Goal: Task Accomplishment & Management: Complete application form

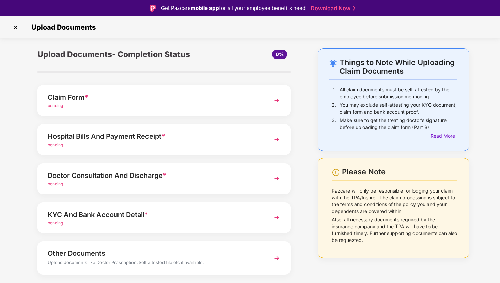
scroll to position [14, 0]
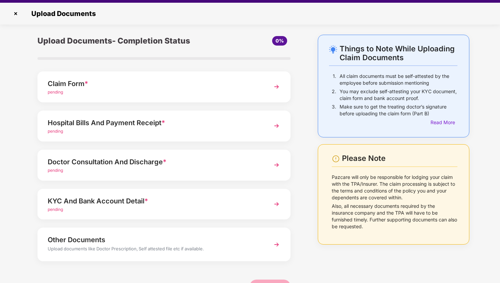
click at [163, 160] on div "Doctor Consultation And Discharge *" at bounding box center [154, 162] width 213 height 11
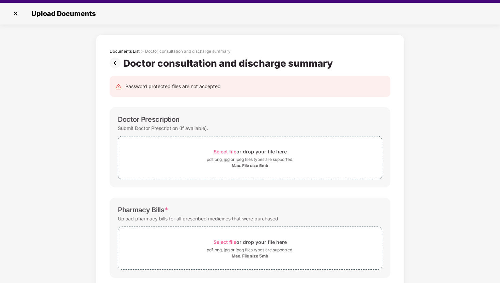
scroll to position [0, 0]
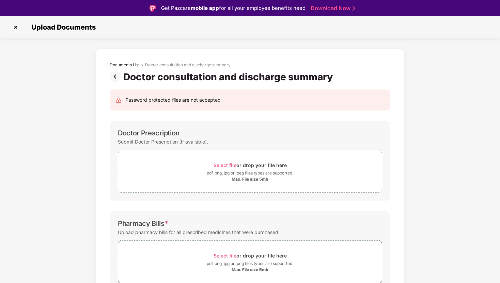
click at [433, 158] on div "Documents List > Doctor consultation and discharge summary Doctor consultation …" at bounding box center [250, 239] width 500 height 382
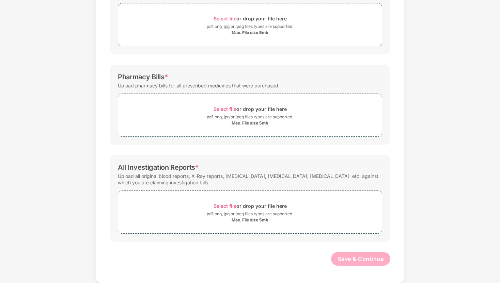
scroll to position [117, 0]
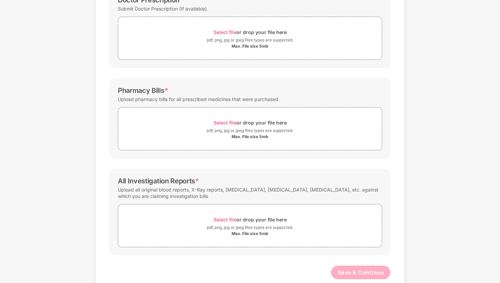
click at [456, 105] on div "Documents List > Doctor consultation and discharge summary Doctor consultation …" at bounding box center [250, 106] width 500 height 382
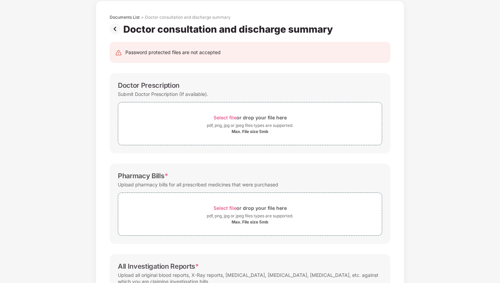
scroll to position [8, 0]
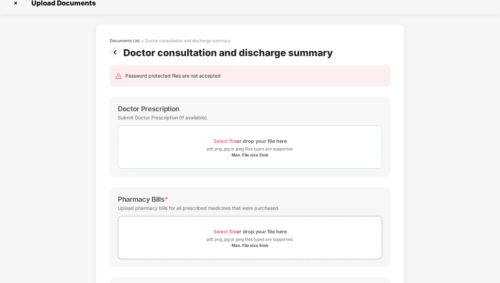
click at [310, 143] on div "Select file or drop your file here" at bounding box center [249, 140] width 263 height 9
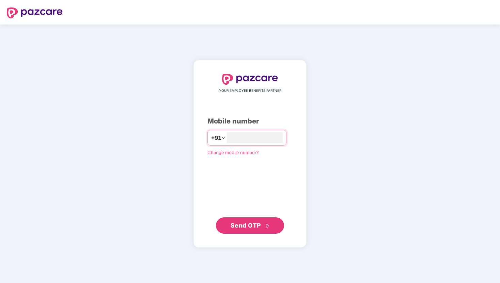
type input "**********"
click at [252, 225] on span "Send OTP" at bounding box center [245, 225] width 30 height 7
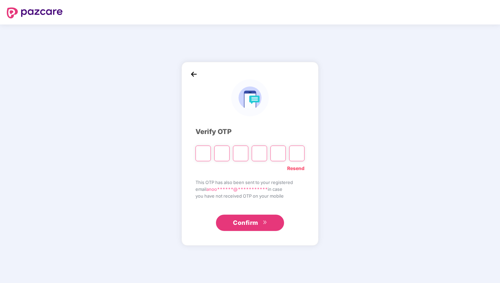
type input "*"
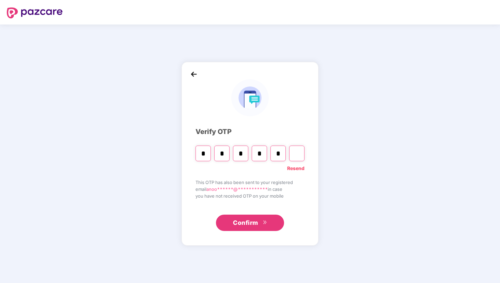
type input "*"
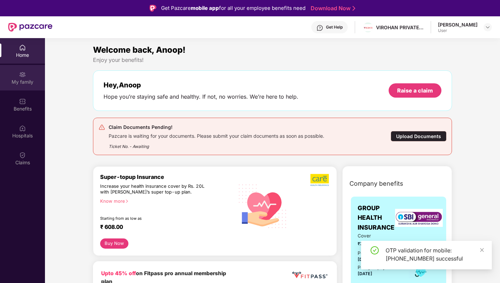
click at [28, 78] on div "My family" at bounding box center [22, 78] width 45 height 26
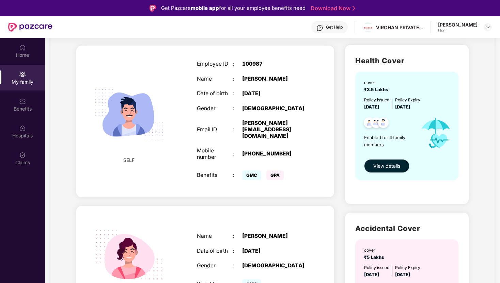
scroll to position [68, 0]
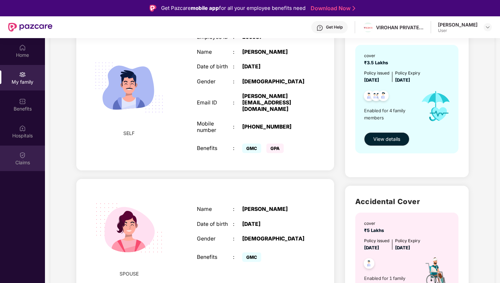
click at [30, 153] on div "Claims" at bounding box center [22, 159] width 45 height 26
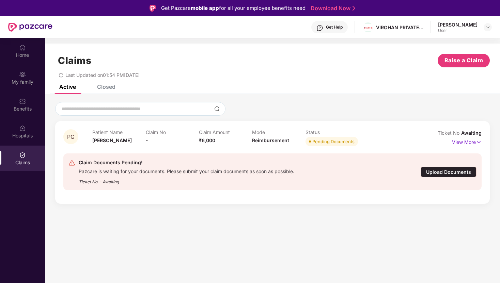
click at [443, 172] on div "Upload Documents" at bounding box center [448, 172] width 56 height 11
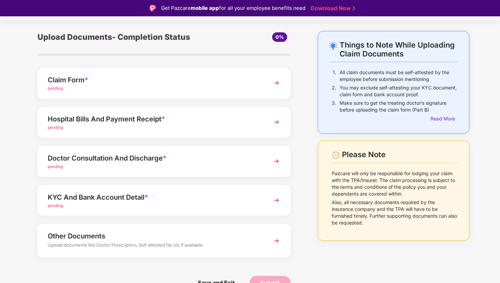
scroll to position [18, 0]
click at [149, 159] on div "Doctor Consultation And Discharge *" at bounding box center [154, 157] width 213 height 11
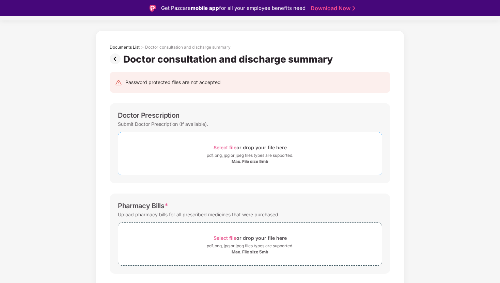
click at [229, 147] on span "Select file" at bounding box center [224, 148] width 23 height 6
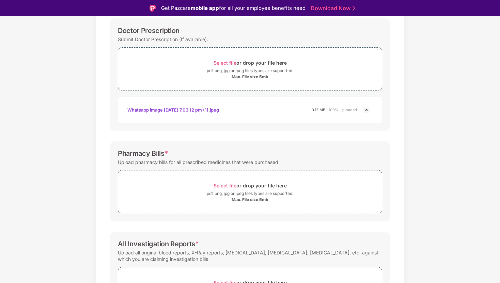
scroll to position [113, 0]
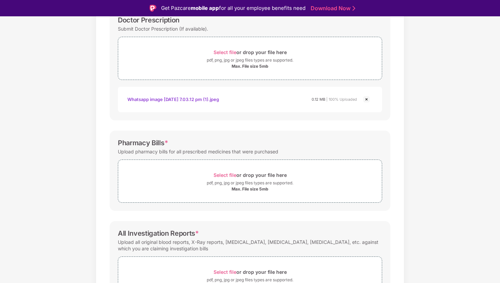
click at [468, 93] on div "Documents List > Doctor consultation and discharge summary Doctor consultation …" at bounding box center [250, 142] width 500 height 414
click at [230, 174] on span "Select file" at bounding box center [224, 175] width 23 height 6
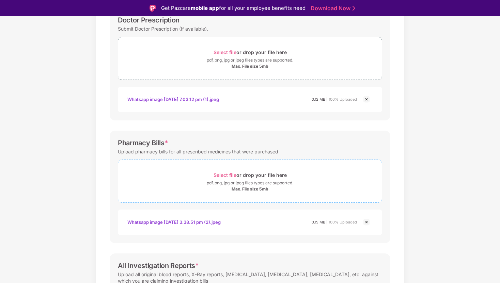
click at [223, 175] on span "Select file" at bounding box center [224, 175] width 23 height 6
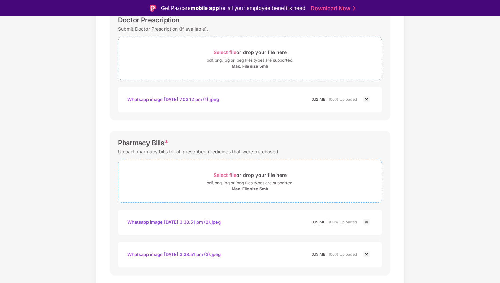
click at [262, 175] on div "Select file or drop your file here" at bounding box center [249, 175] width 73 height 9
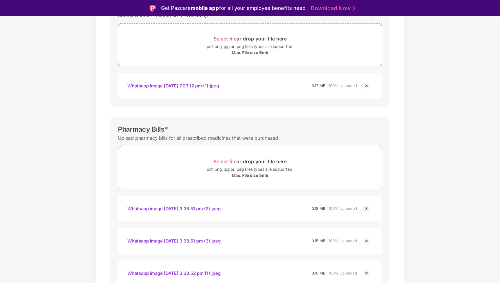
scroll to position [140, 0]
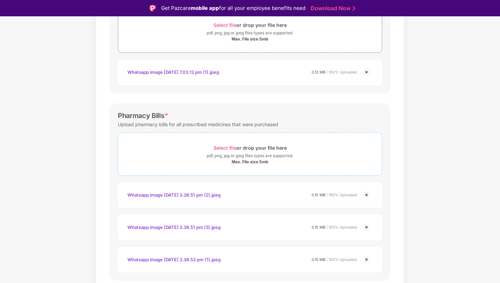
click at [234, 147] on span "Select file" at bounding box center [224, 148] width 23 height 6
click at [260, 156] on div "pdf, png, jpg or jpeg files types are supported." at bounding box center [250, 155] width 86 height 7
click at [228, 148] on span "Select file" at bounding box center [224, 148] width 23 height 6
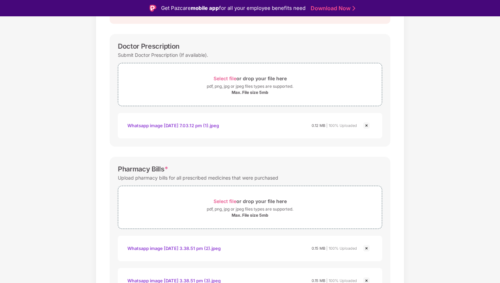
scroll to position [71, 0]
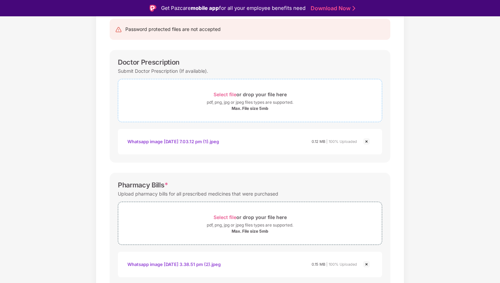
click at [250, 99] on div "pdf, png, jpg or jpeg files types are supported." at bounding box center [250, 102] width 86 height 7
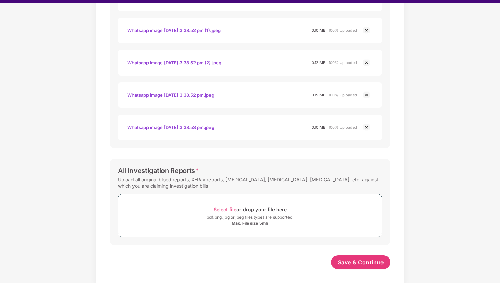
scroll to position [16, 0]
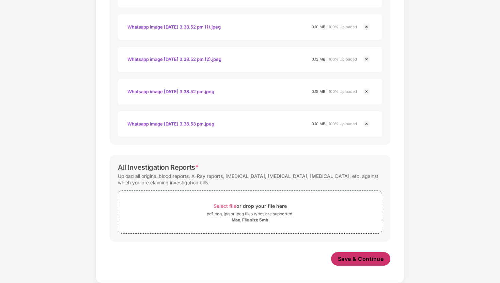
click at [357, 258] on span "Save & Continue" at bounding box center [361, 258] width 46 height 7
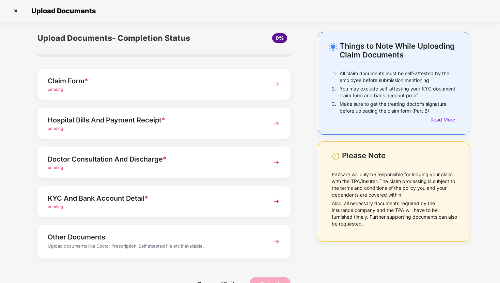
click at [484, 59] on div "Things to Note While Uploading Claim Documents 1. All claim documents must be s…" at bounding box center [250, 166] width 500 height 269
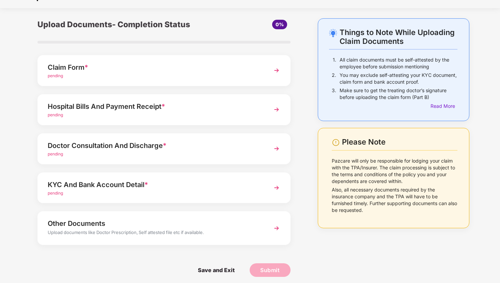
scroll to position [18, 0]
